Goal: Entertainment & Leisure: Consume media (video, audio)

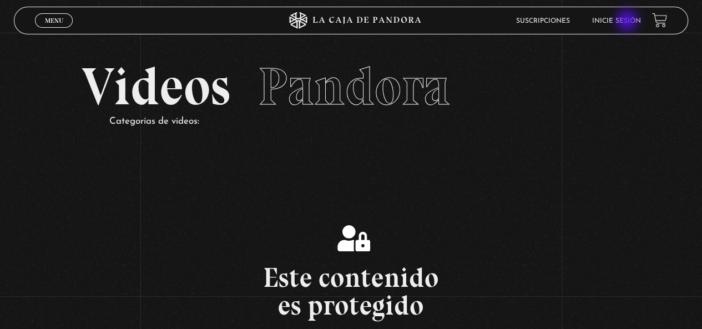
click at [628, 22] on link "Inicie sesión" at bounding box center [616, 21] width 49 height 7
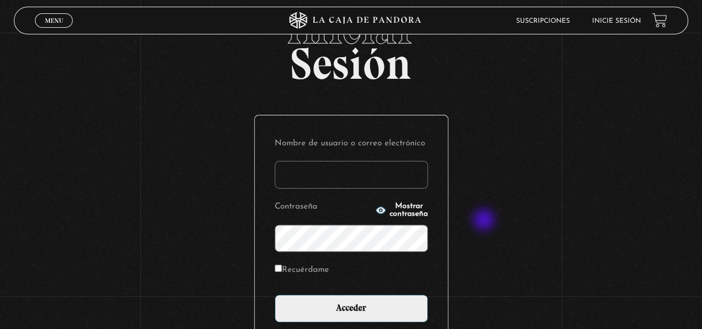
scroll to position [111, 0]
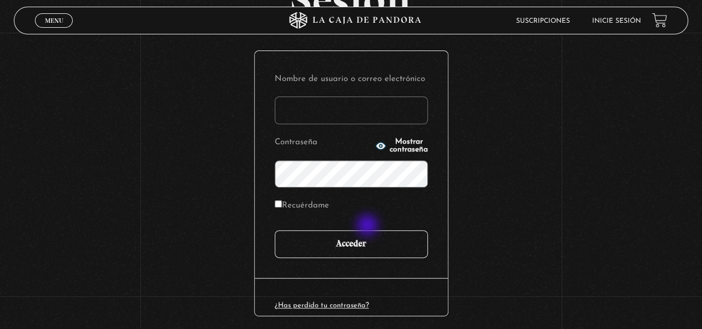
type input "[EMAIL_ADDRESS][DOMAIN_NAME]"
click at [363, 231] on input "Acceder" at bounding box center [351, 244] width 153 height 28
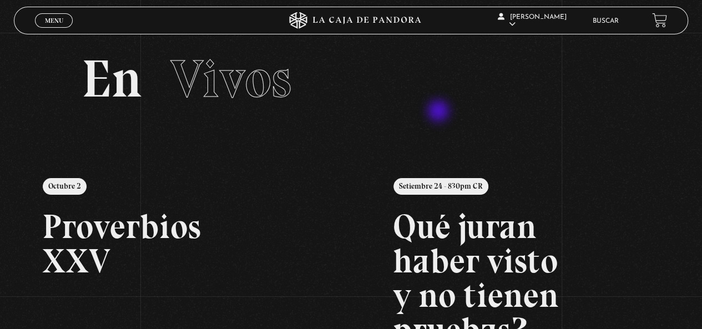
scroll to position [55, 0]
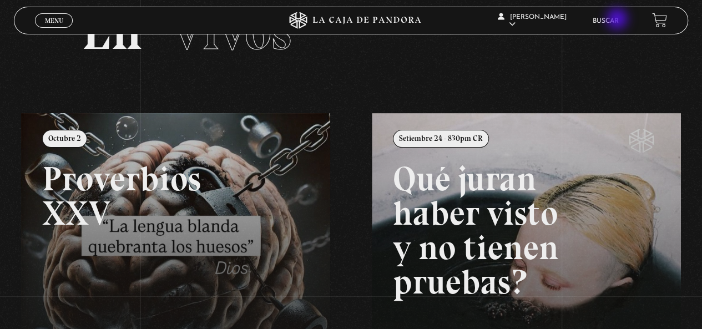
click at [618, 20] on link "Buscar" at bounding box center [605, 21] width 26 height 7
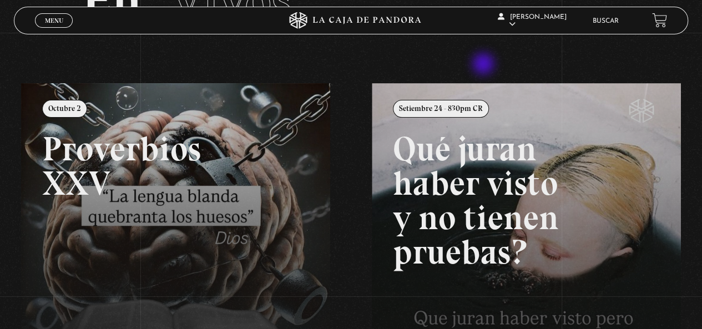
scroll to position [111, 0]
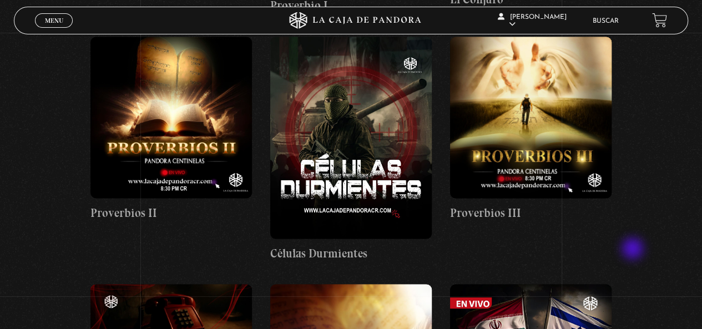
scroll to position [721, 0]
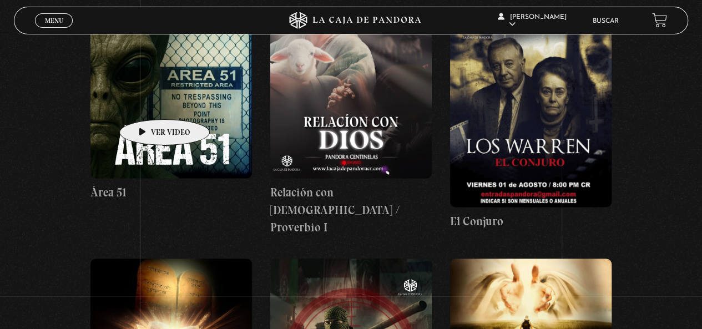
click at [141, 98] on figure at bounding box center [170, 97] width 161 height 161
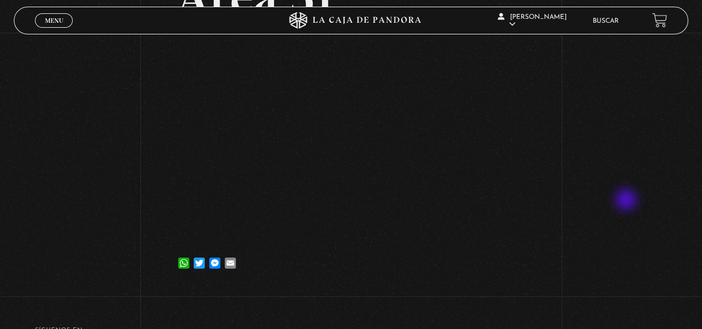
scroll to position [55, 0]
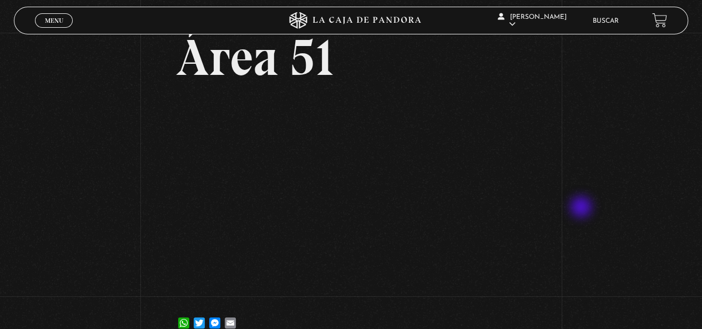
click at [545, 196] on div "Volver [DATE] Área 51 WhatsApp Twitter Messenger Email" at bounding box center [351, 162] width 702 height 371
